Goal: Contribute content

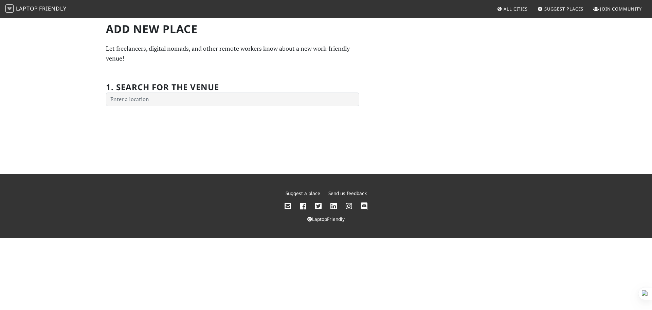
click at [608, 7] on span "Join Community" at bounding box center [621, 9] width 42 height 6
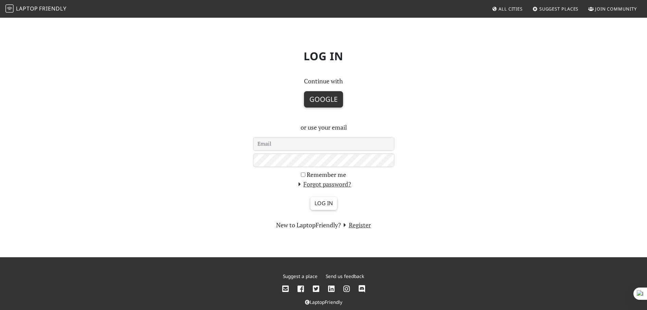
click at [329, 97] on button "Google" at bounding box center [323, 99] width 39 height 16
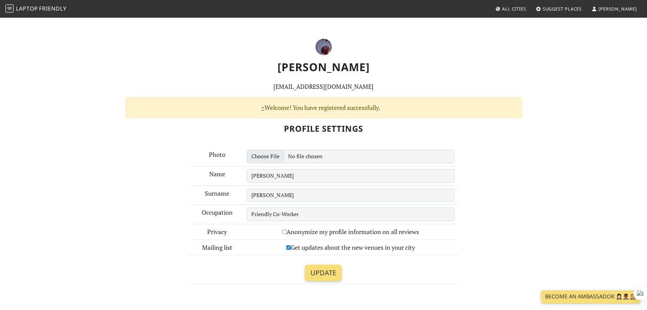
click at [577, 10] on span "Suggest Places" at bounding box center [562, 9] width 39 height 6
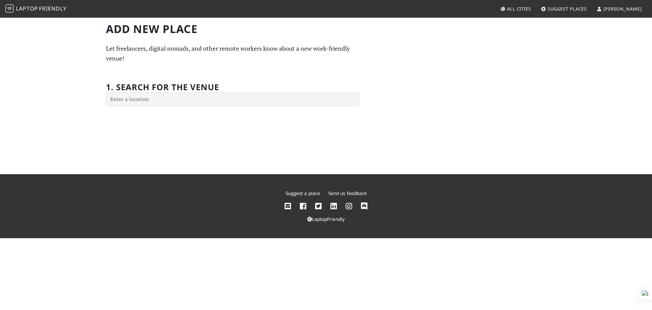
click at [146, 92] on div "1. Search for the venue" at bounding box center [232, 90] width 253 height 32
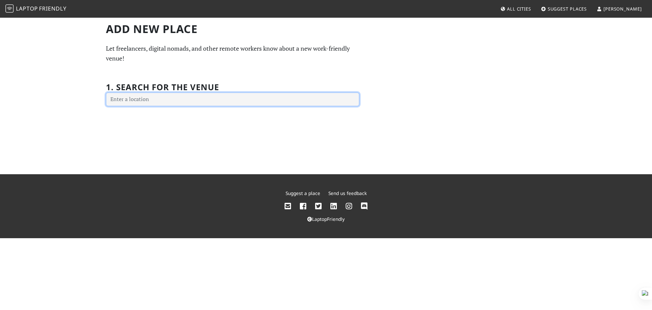
click at [146, 101] on input "text" at bounding box center [232, 99] width 253 height 14
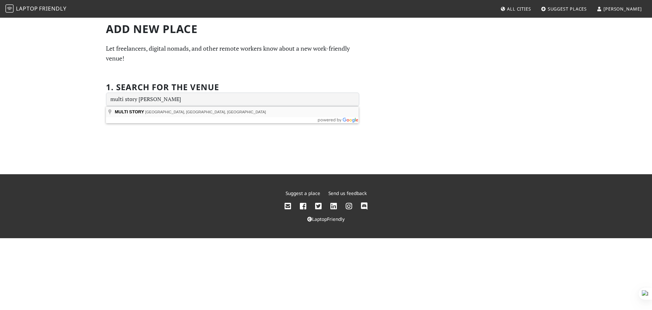
type input "MULTI STORY, Rye Lane, London, UK"
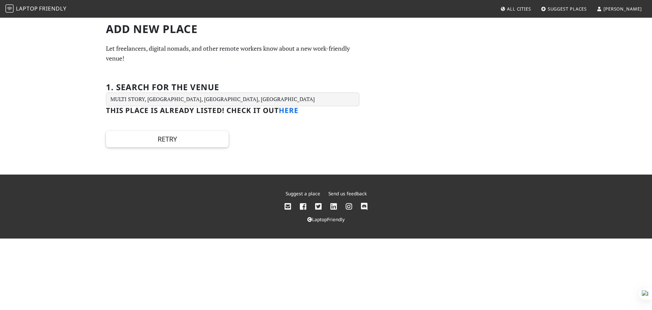
click at [292, 112] on link "here" at bounding box center [289, 110] width 20 height 10
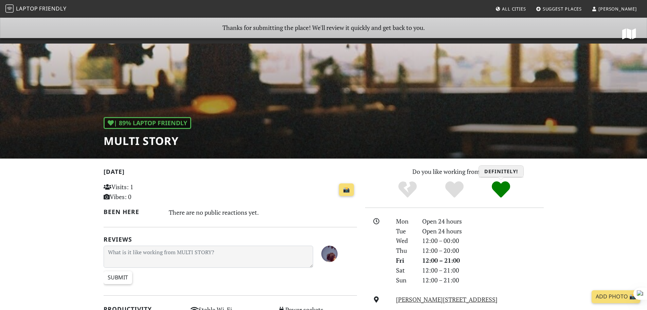
click at [496, 187] on icon "Definitely!" at bounding box center [501, 189] width 18 height 18
